Goal: Find contact information: Find contact information

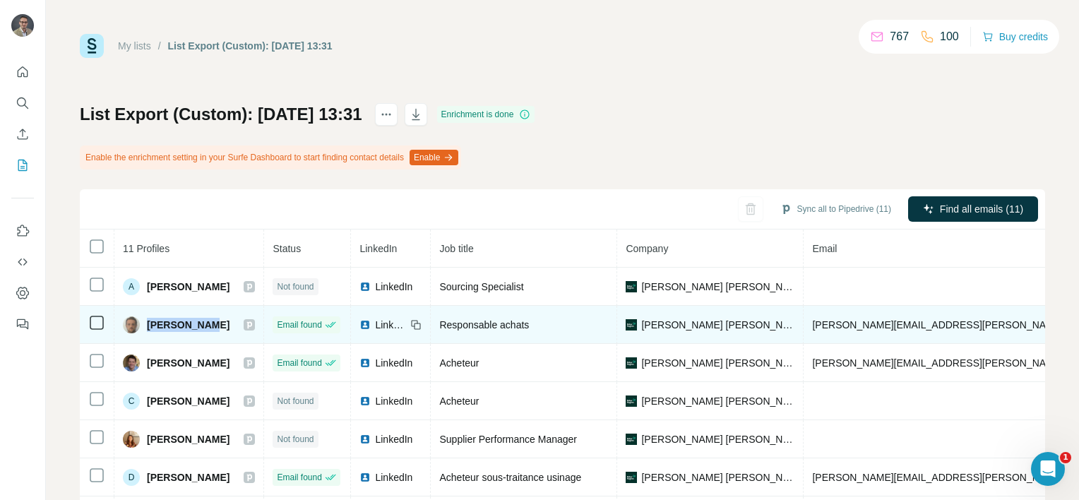
drag, startPoint x: 146, startPoint y: 324, endPoint x: 212, endPoint y: 323, distance: 65.7
click at [212, 323] on span "[PERSON_NAME]" at bounding box center [188, 325] width 83 height 14
copy span "[PERSON_NAME]"
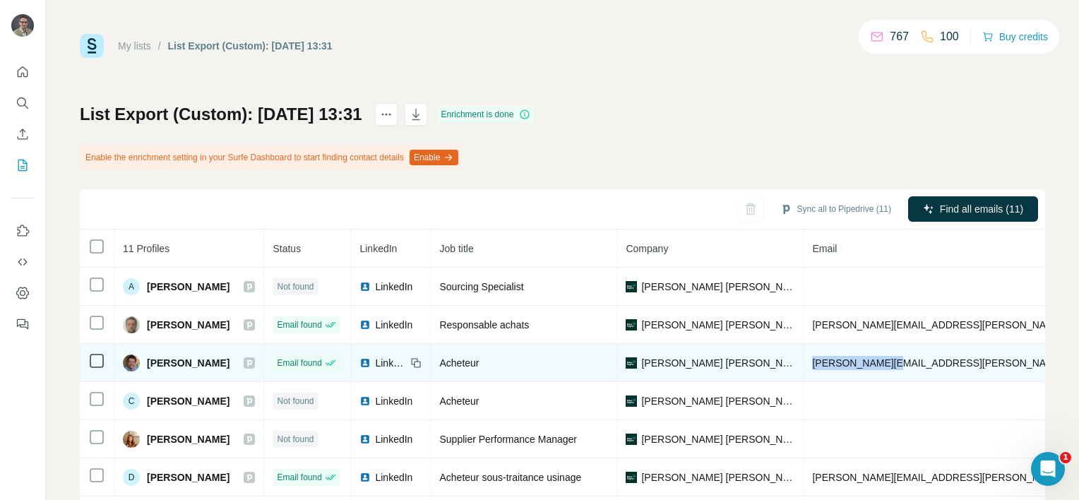
drag, startPoint x: 806, startPoint y: 362, endPoint x: 875, endPoint y: 364, distance: 69.2
click at [875, 364] on span "[PERSON_NAME][EMAIL_ADDRESS][PERSON_NAME][DOMAIN_NAME]" at bounding box center [977, 362] width 331 height 11
copy span "[PERSON_NAME].[PERSON_NAME]"
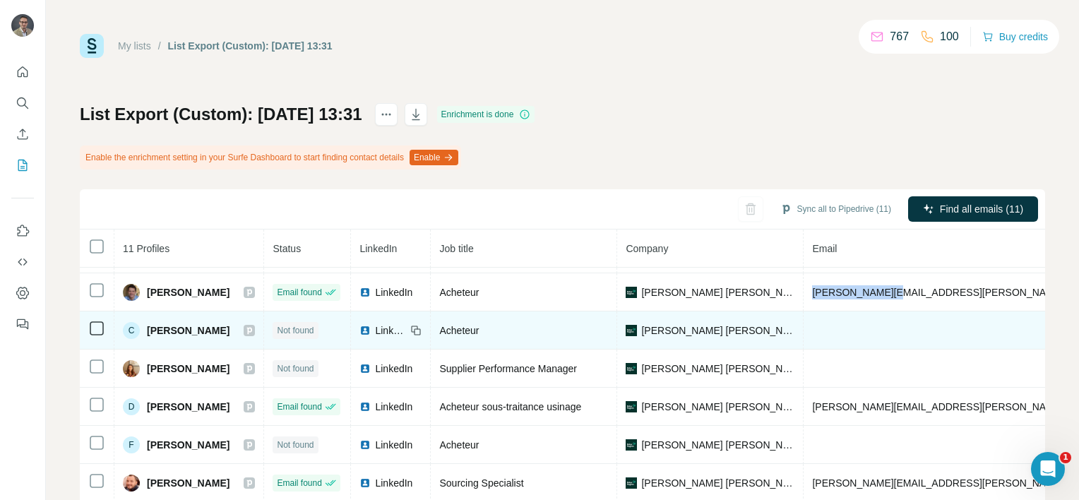
scroll to position [88, 0]
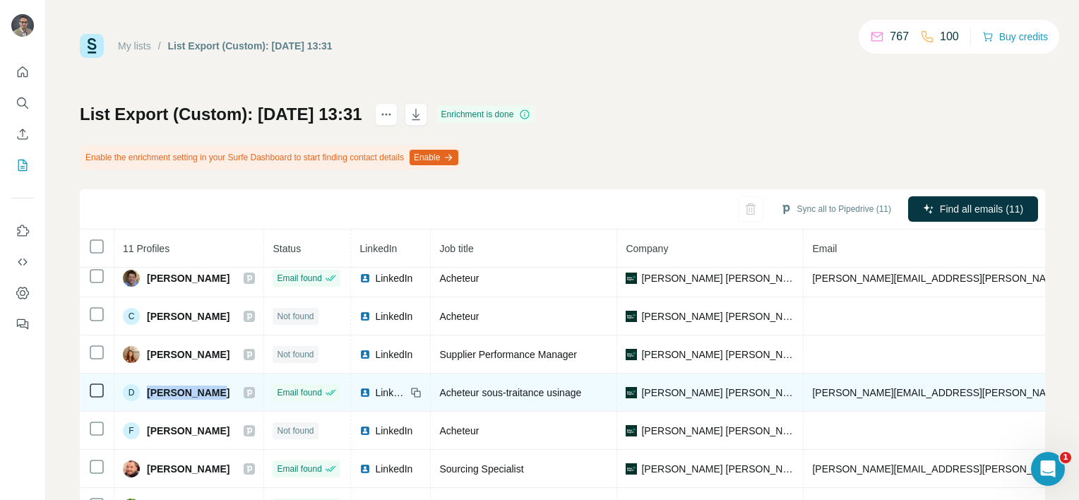
drag, startPoint x: 210, startPoint y: 386, endPoint x: 147, endPoint y: 384, distance: 62.9
click at [147, 386] on span "[PERSON_NAME]" at bounding box center [188, 393] width 83 height 14
copy span "[PERSON_NAME]"
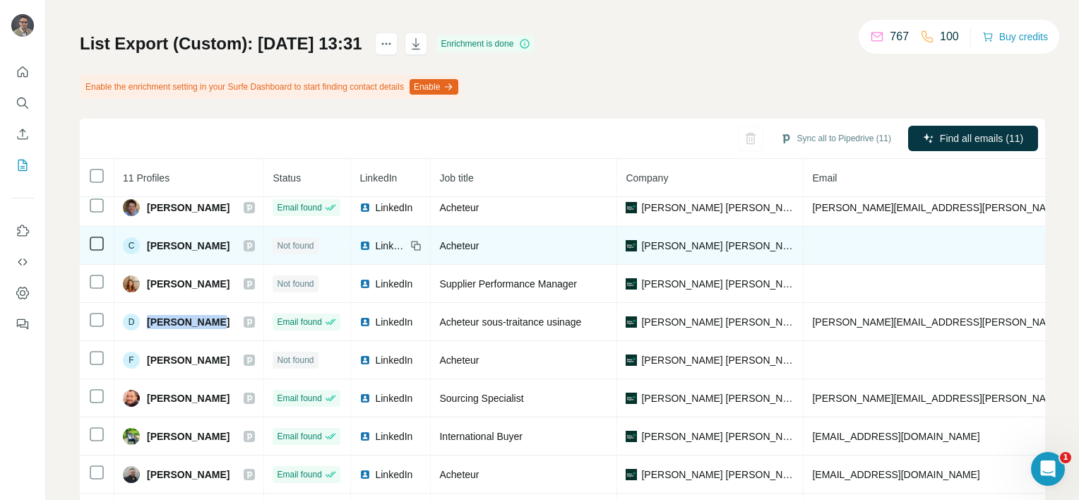
scroll to position [136, 0]
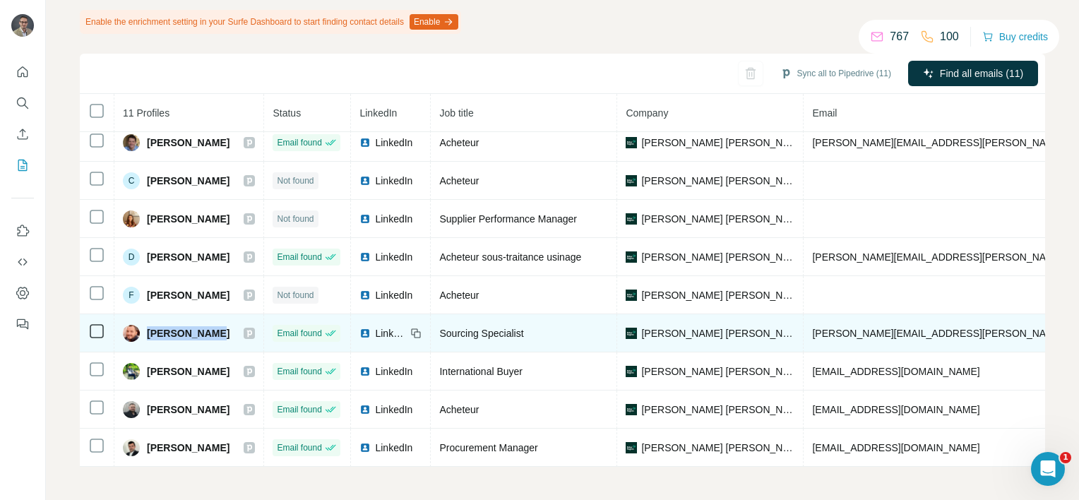
drag, startPoint x: 215, startPoint y: 326, endPoint x: 146, endPoint y: 326, distance: 69.2
click at [146, 326] on div "[PERSON_NAME]" at bounding box center [189, 333] width 132 height 17
copy span "[PERSON_NAME]"
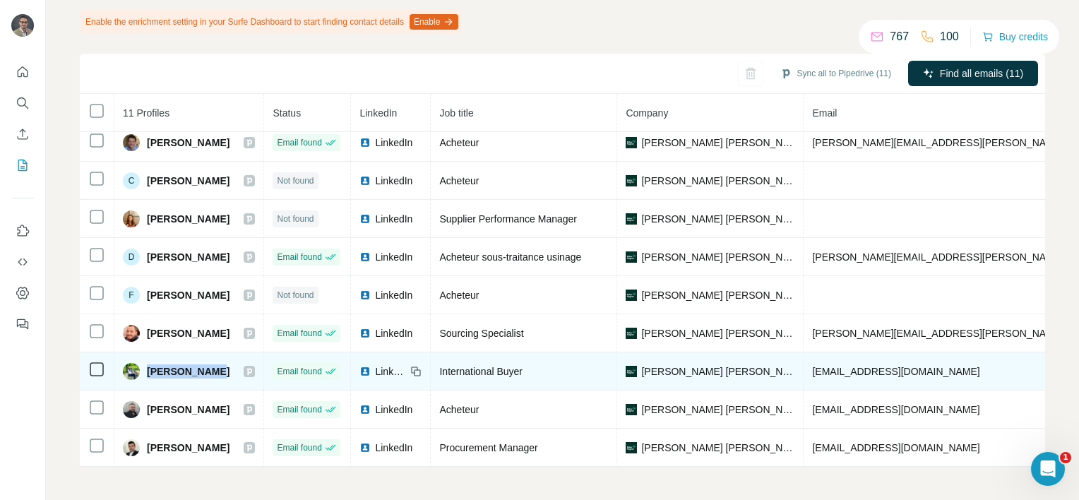
drag, startPoint x: 213, startPoint y: 364, endPoint x: 144, endPoint y: 365, distance: 68.5
click at [144, 365] on div "[PERSON_NAME]" at bounding box center [189, 371] width 132 height 17
copy span "[PERSON_NAME]"
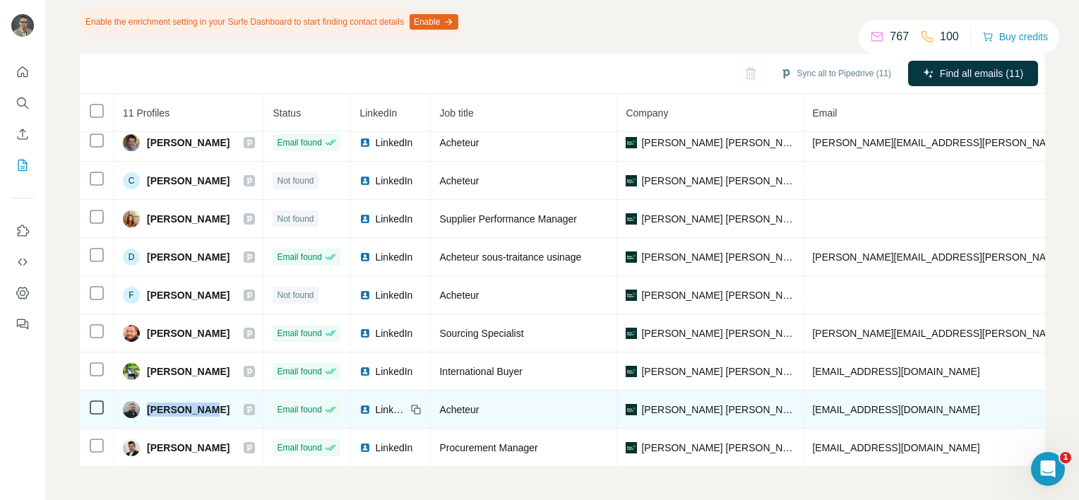
drag, startPoint x: 210, startPoint y: 404, endPoint x: 146, endPoint y: 404, distance: 63.6
click at [146, 404] on div "[PERSON_NAME]" at bounding box center [189, 409] width 132 height 17
copy span "[PERSON_NAME]"
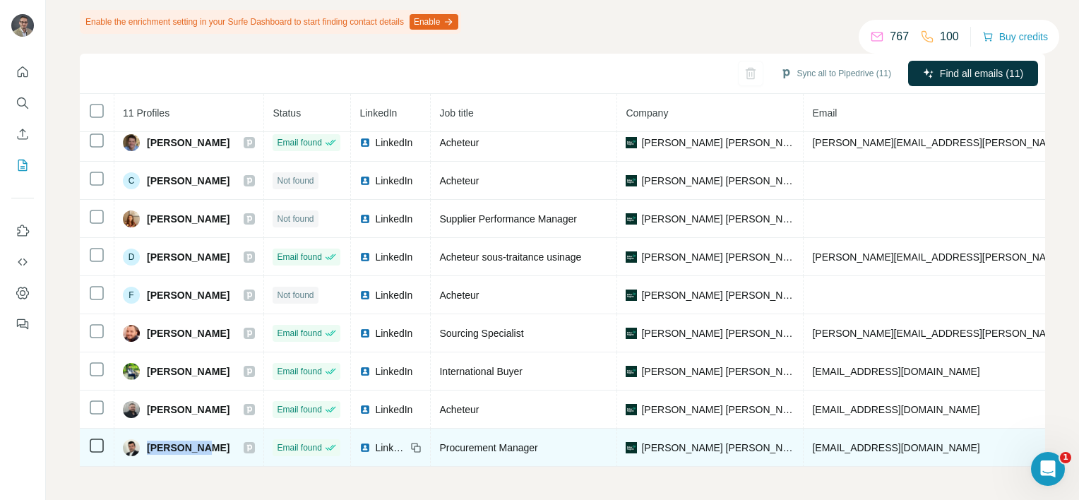
drag, startPoint x: 201, startPoint y: 438, endPoint x: 149, endPoint y: 446, distance: 53.0
click at [149, 446] on div "[PERSON_NAME]" at bounding box center [189, 447] width 132 height 17
copy span "[PERSON_NAME]"
